Goal: Transaction & Acquisition: Purchase product/service

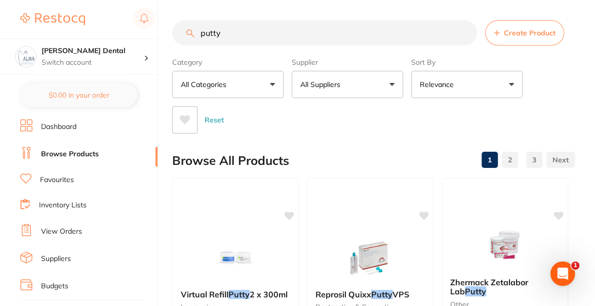
click at [221, 46] on section "putty Create Product Category All Categories All Categories crown & bridge endo…" at bounding box center [373, 76] width 402 height 113
drag, startPoint x: 231, startPoint y: 37, endPoint x: 174, endPoint y: 39, distance: 56.7
click at [174, 39] on input "putty" at bounding box center [324, 32] width 305 height 25
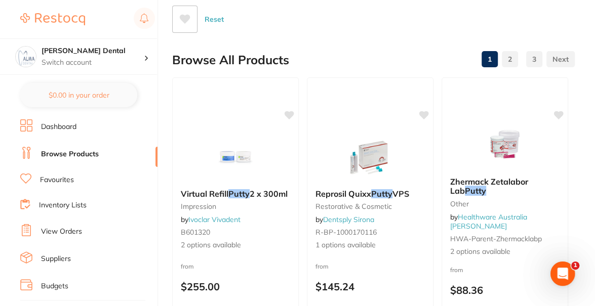
scroll to position [152, 0]
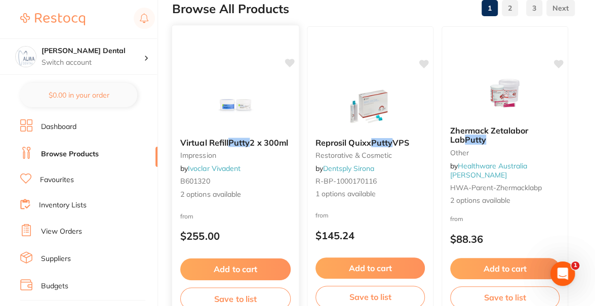
click at [235, 173] on link "Ivoclar Vivadent" at bounding box center [214, 168] width 53 height 9
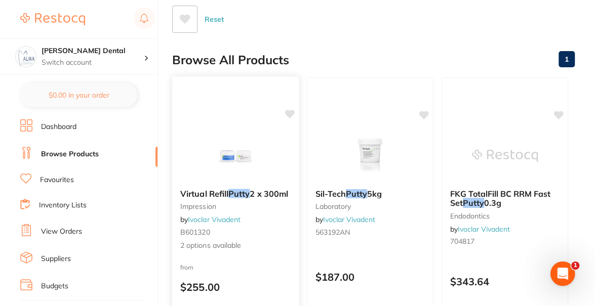
click at [219, 154] on img at bounding box center [235, 155] width 66 height 51
click at [266, 171] on img at bounding box center [235, 155] width 66 height 51
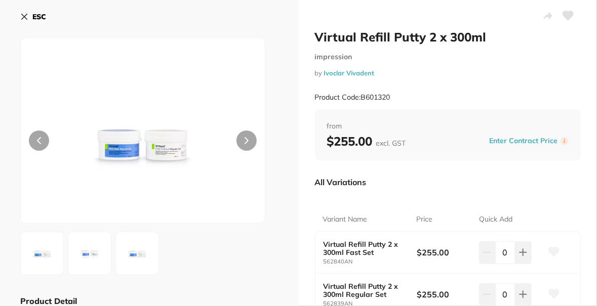
click at [22, 19] on icon at bounding box center [24, 17] width 8 height 8
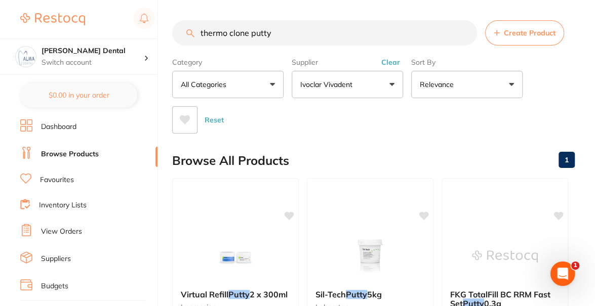
drag, startPoint x: 282, startPoint y: 33, endPoint x: 159, endPoint y: 30, distance: 122.6
click at [159, 30] on div "$0.00 [PERSON_NAME] Dental Switch account [PERSON_NAME] Dental $0.00 in your or…" at bounding box center [297, 153] width 595 height 306
paste input "Thermo Clone VPS Putty Kit"
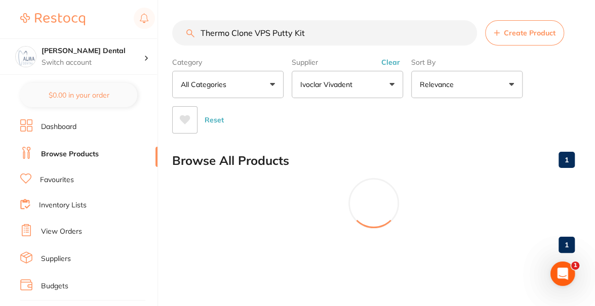
type input "Thermo Clone VPS Putty Kit"
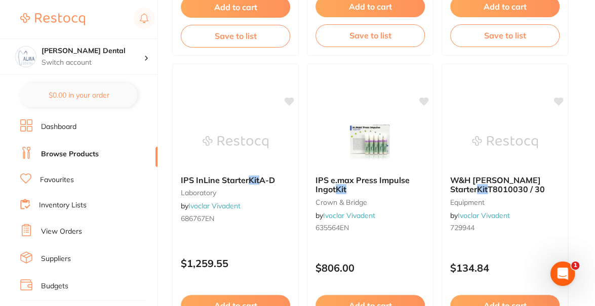
scroll to position [961, 0]
